Goal: Transaction & Acquisition: Purchase product/service

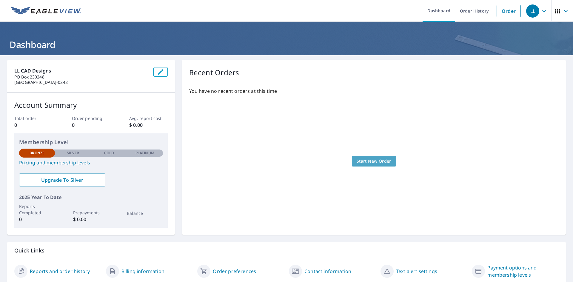
click at [372, 160] on span "Start New Order" at bounding box center [374, 161] width 35 height 7
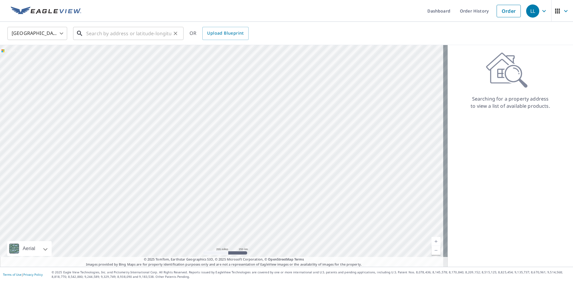
click at [119, 35] on input "text" at bounding box center [128, 33] width 85 height 17
paste input "[STREET_ADDRESS]"
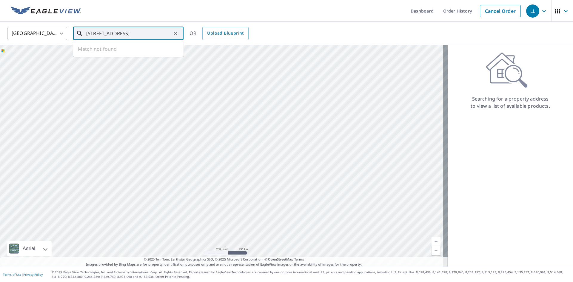
type input "[STREET_ADDRESS]"
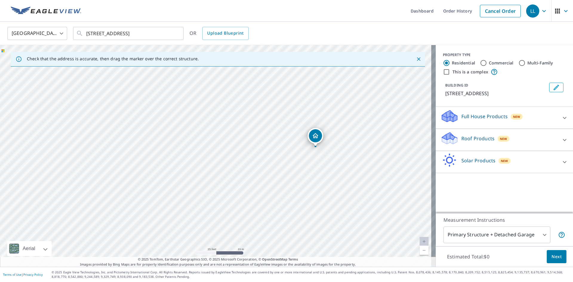
drag, startPoint x: 319, startPoint y: 163, endPoint x: 319, endPoint y: 159, distance: 4.5
click at [319, 159] on div "[STREET_ADDRESS][PERSON_NAME]" at bounding box center [218, 156] width 436 height 222
click at [416, 59] on icon "Close" at bounding box center [419, 59] width 6 height 6
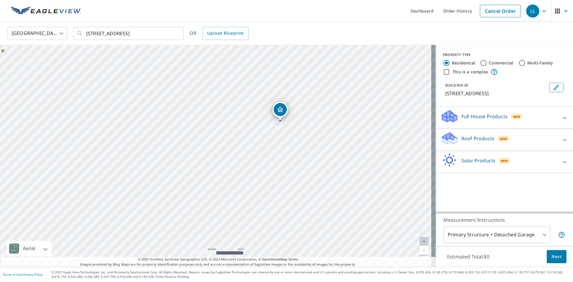
drag, startPoint x: 214, startPoint y: 182, endPoint x: 279, endPoint y: 147, distance: 73.2
click at [279, 147] on div "[STREET_ADDRESS][PERSON_NAME]" at bounding box center [218, 156] width 436 height 222
drag, startPoint x: 278, startPoint y: 114, endPoint x: 207, endPoint y: 130, distance: 72.9
drag, startPoint x: 256, startPoint y: 172, endPoint x: 260, endPoint y: 164, distance: 8.3
click at [260, 164] on div "[STREET_ADDRESS][PERSON_NAME]" at bounding box center [218, 156] width 436 height 222
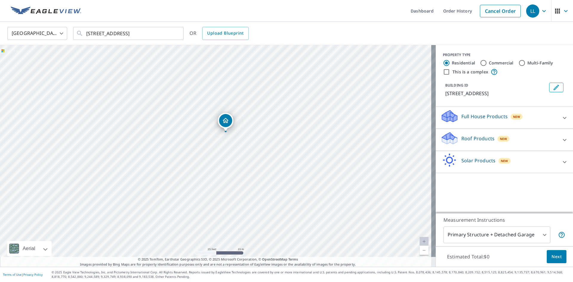
drag, startPoint x: 276, startPoint y: 176, endPoint x: 280, endPoint y: 168, distance: 8.3
click at [280, 168] on div "[STREET_ADDRESS][PERSON_NAME]" at bounding box center [218, 156] width 436 height 222
drag, startPoint x: 280, startPoint y: 168, endPoint x: 280, endPoint y: 172, distance: 3.6
click at [280, 172] on div "[STREET_ADDRESS][PERSON_NAME]" at bounding box center [218, 156] width 436 height 222
